Goal: Check status: Check status

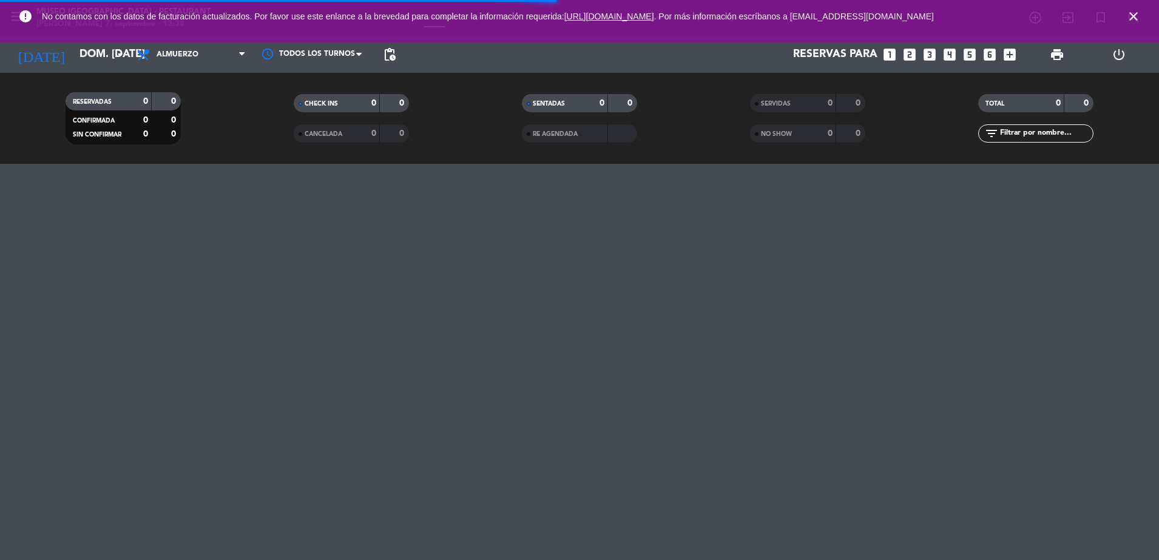
click at [785, 141] on div "NO SHOW 0 0" at bounding box center [807, 133] width 115 height 18
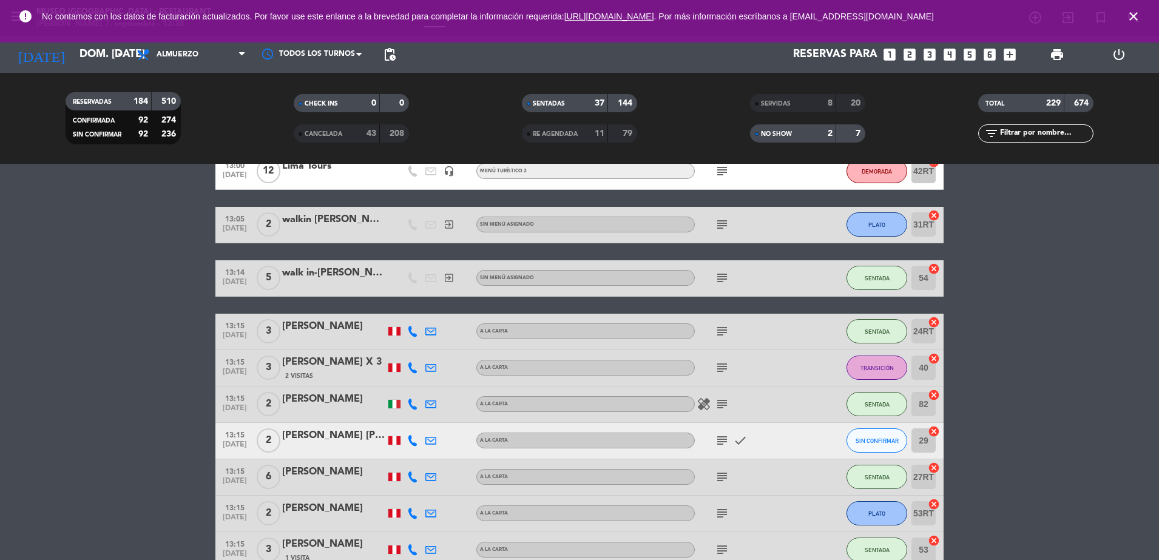
scroll to position [1052, 0]
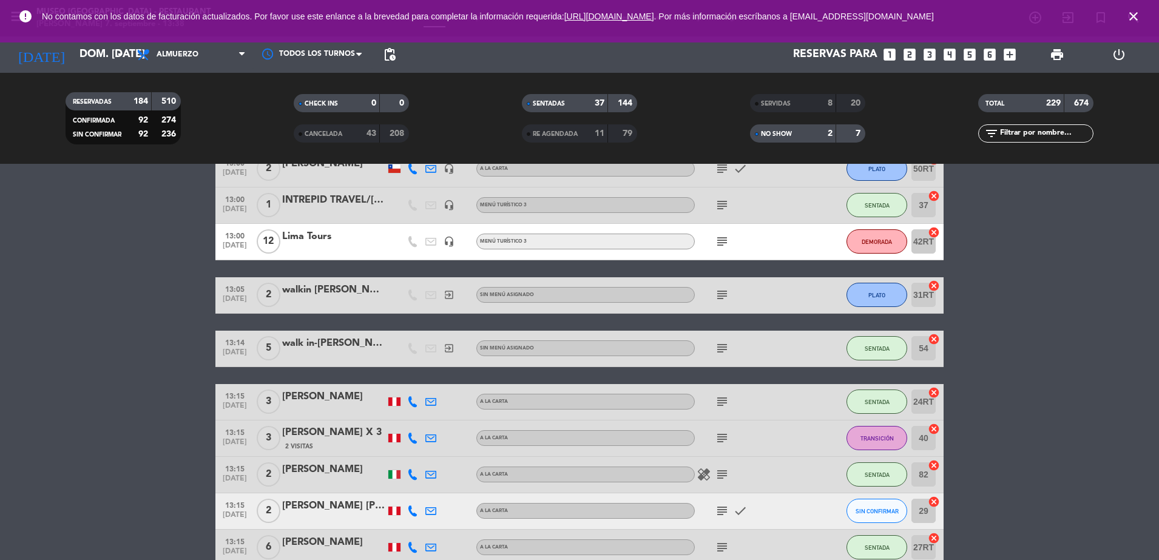
click at [755, 135] on span at bounding box center [757, 134] width 4 height 4
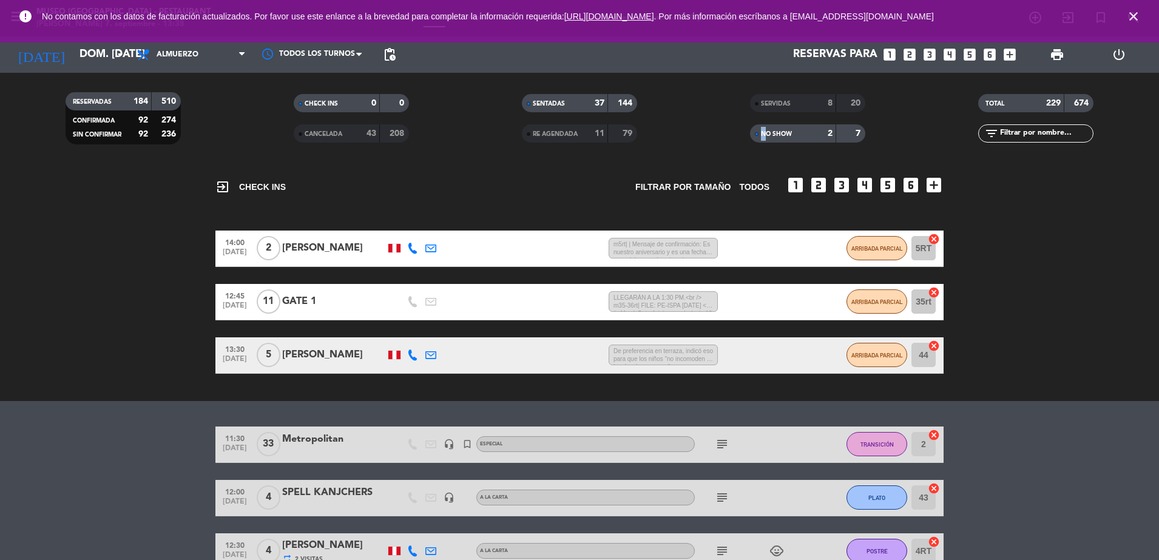
scroll to position [0, 0]
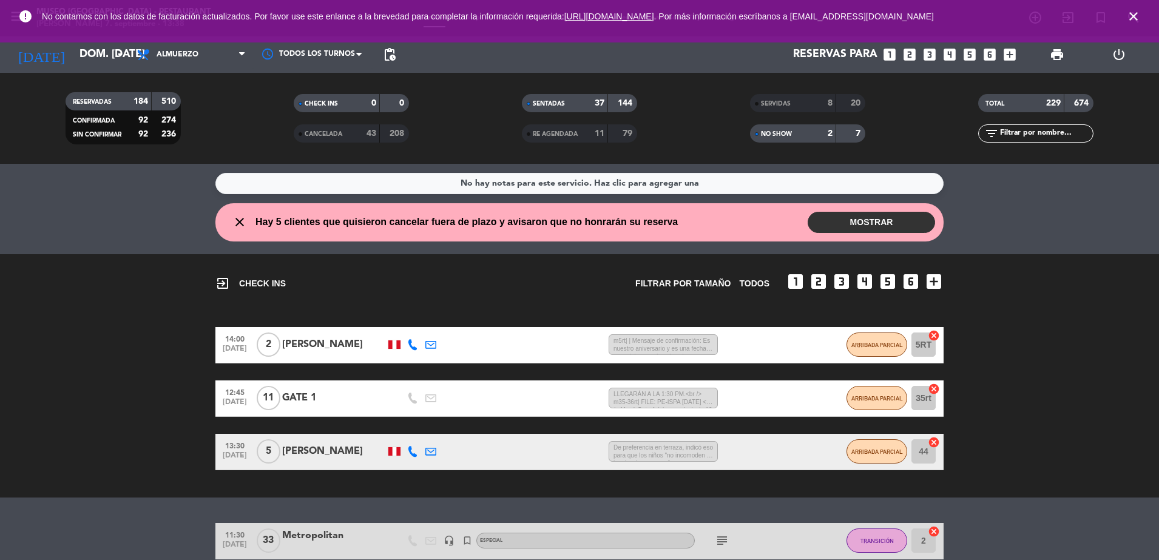
click at [826, 120] on div "SERVIDAS 8 20" at bounding box center [808, 109] width 228 height 30
click at [802, 139] on div "NO SHOW" at bounding box center [781, 134] width 56 height 14
click at [802, 137] on div "NO SHOW" at bounding box center [781, 134] width 56 height 14
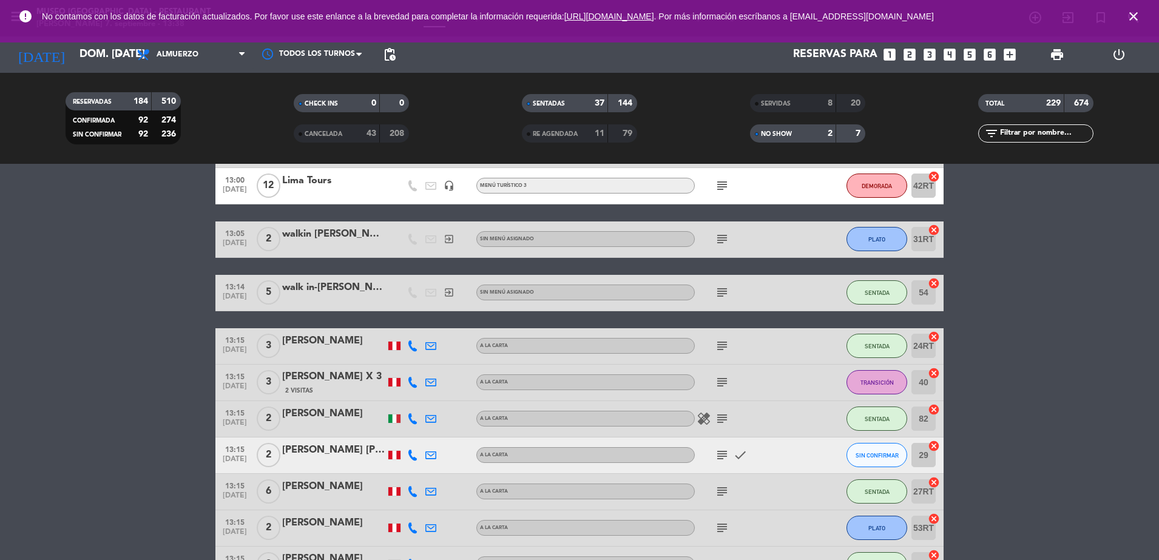
scroll to position [986, 0]
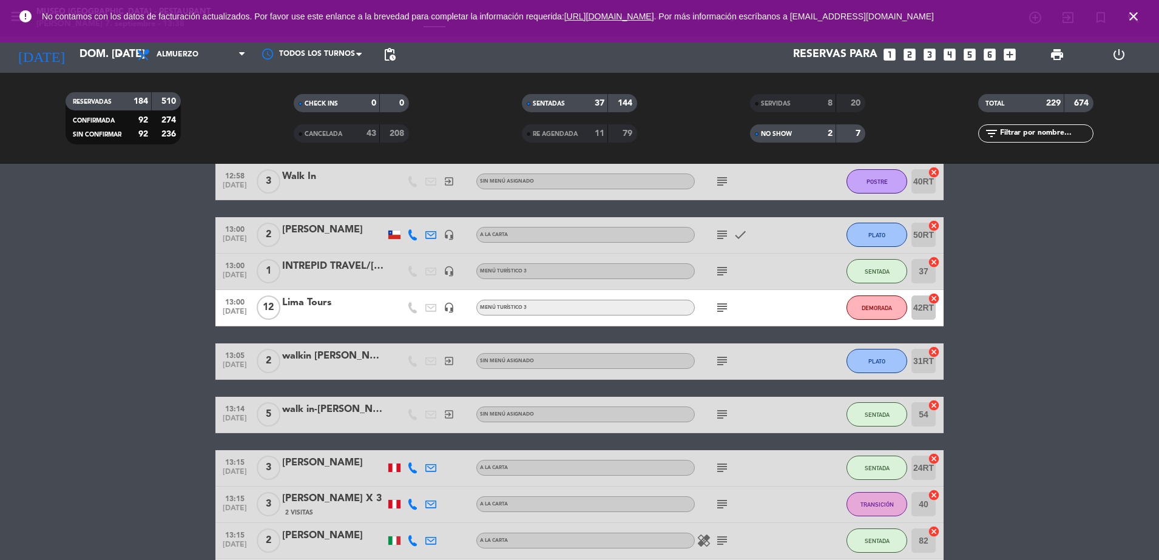
click at [784, 115] on div "SERVIDAS 8 20" at bounding box center [808, 109] width 228 height 30
click at [779, 133] on span "NO SHOW" at bounding box center [776, 134] width 31 height 6
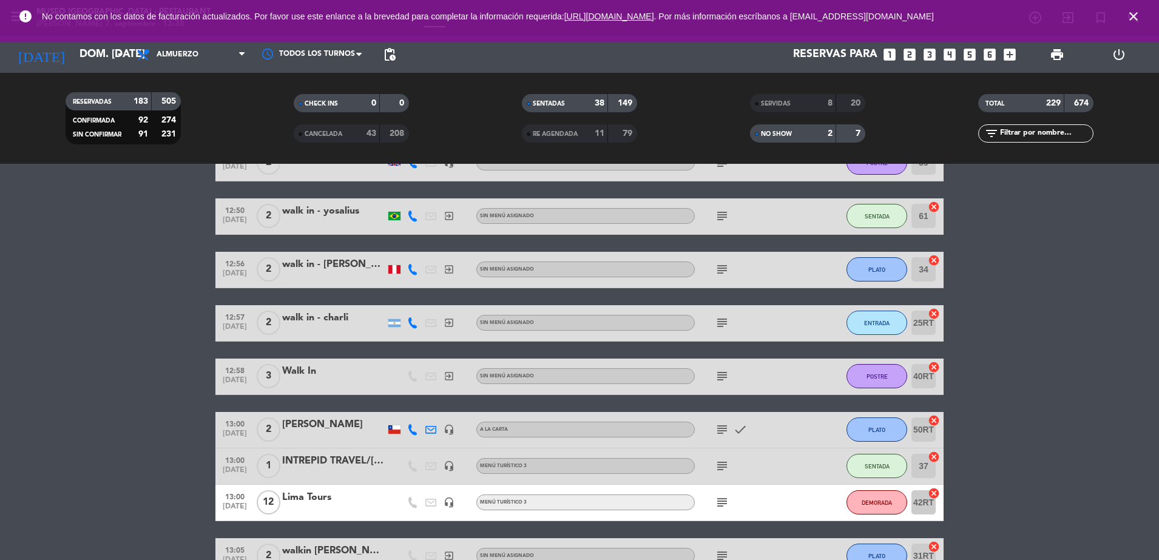
scroll to position [362, 0]
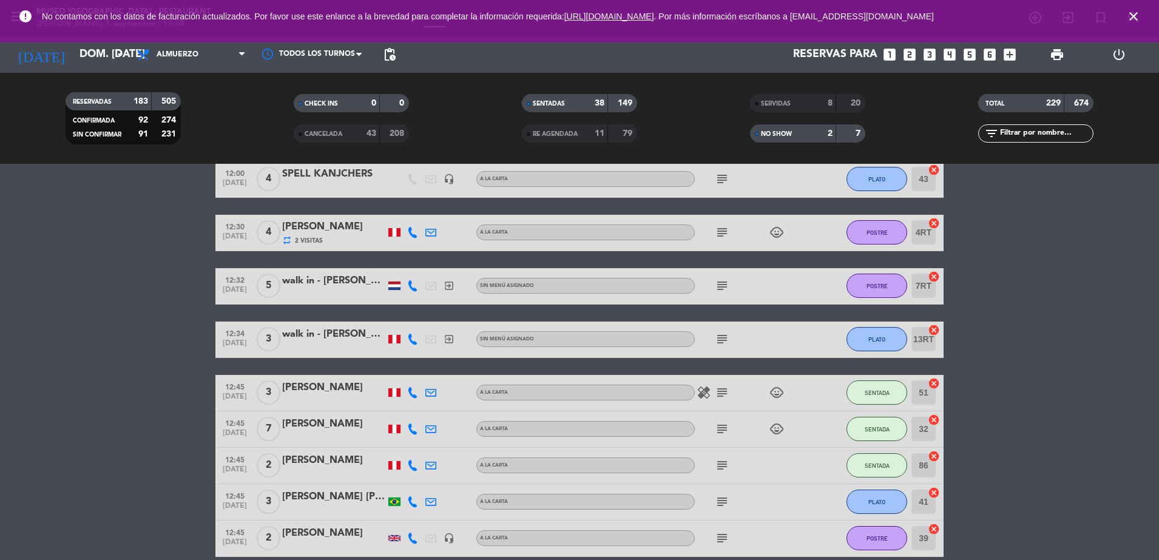
click at [1135, 16] on icon "close" at bounding box center [1133, 16] width 15 height 15
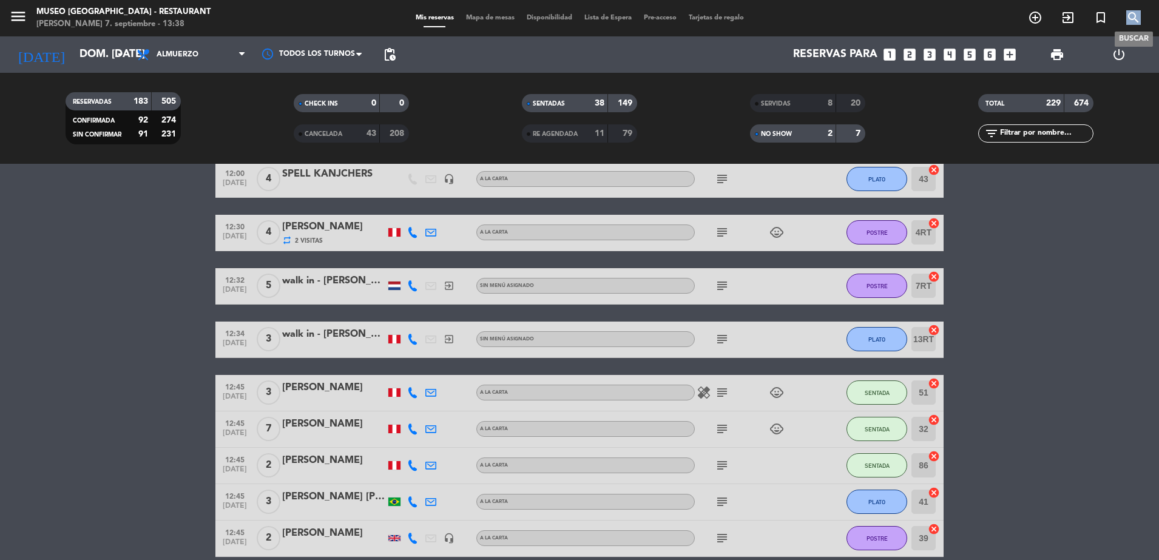
click at [1136, 15] on icon "search" at bounding box center [1133, 17] width 15 height 15
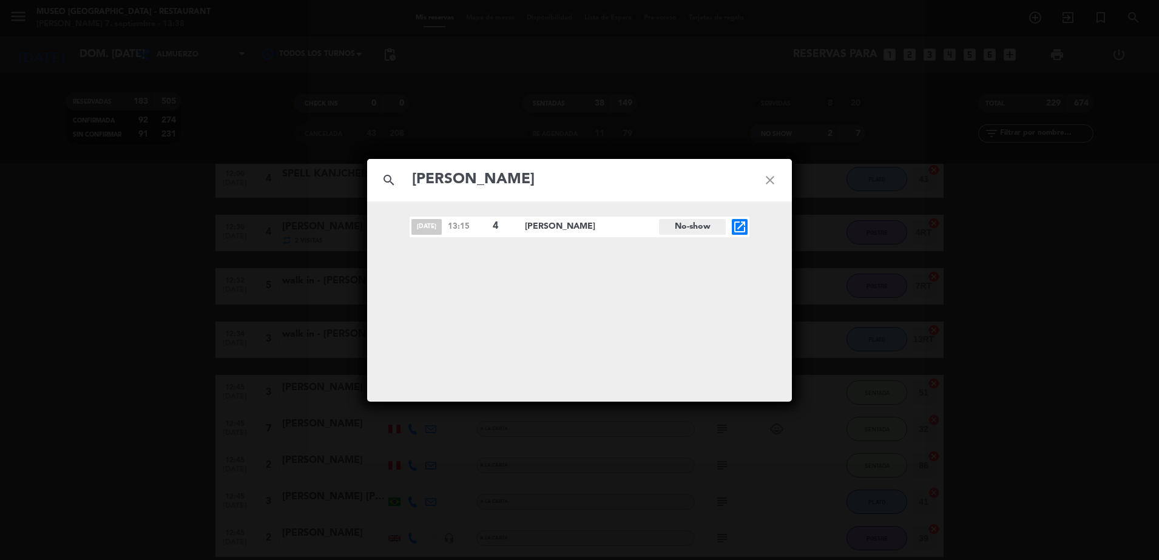
type input "[PERSON_NAME]"
click at [733, 223] on icon "open_in_new" at bounding box center [740, 227] width 15 height 15
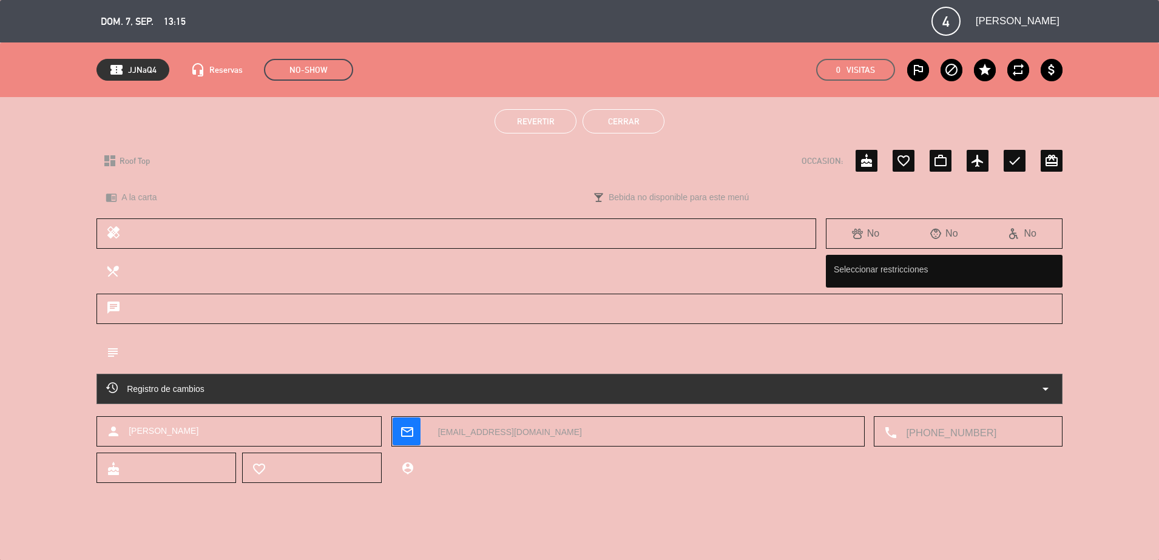
click at [532, 130] on button "Revertir" at bounding box center [536, 121] width 82 height 24
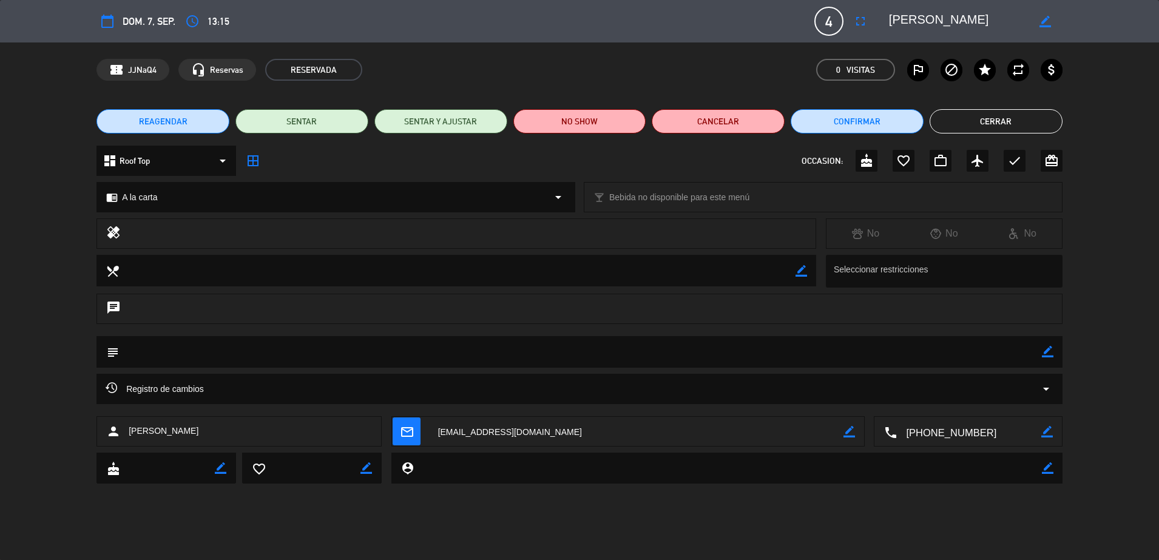
click at [949, 118] on button "Cerrar" at bounding box center [996, 121] width 133 height 24
